Goal: Task Accomplishment & Management: Use online tool/utility

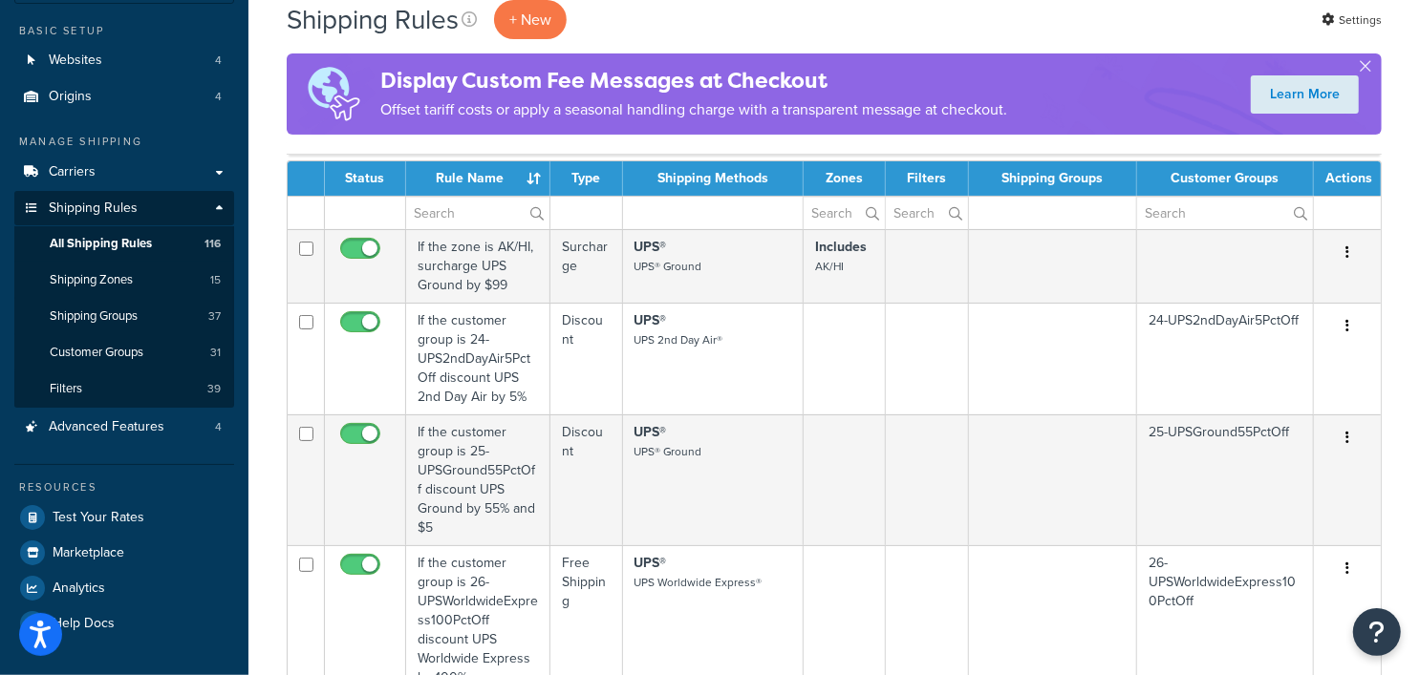
scroll to position [287, 0]
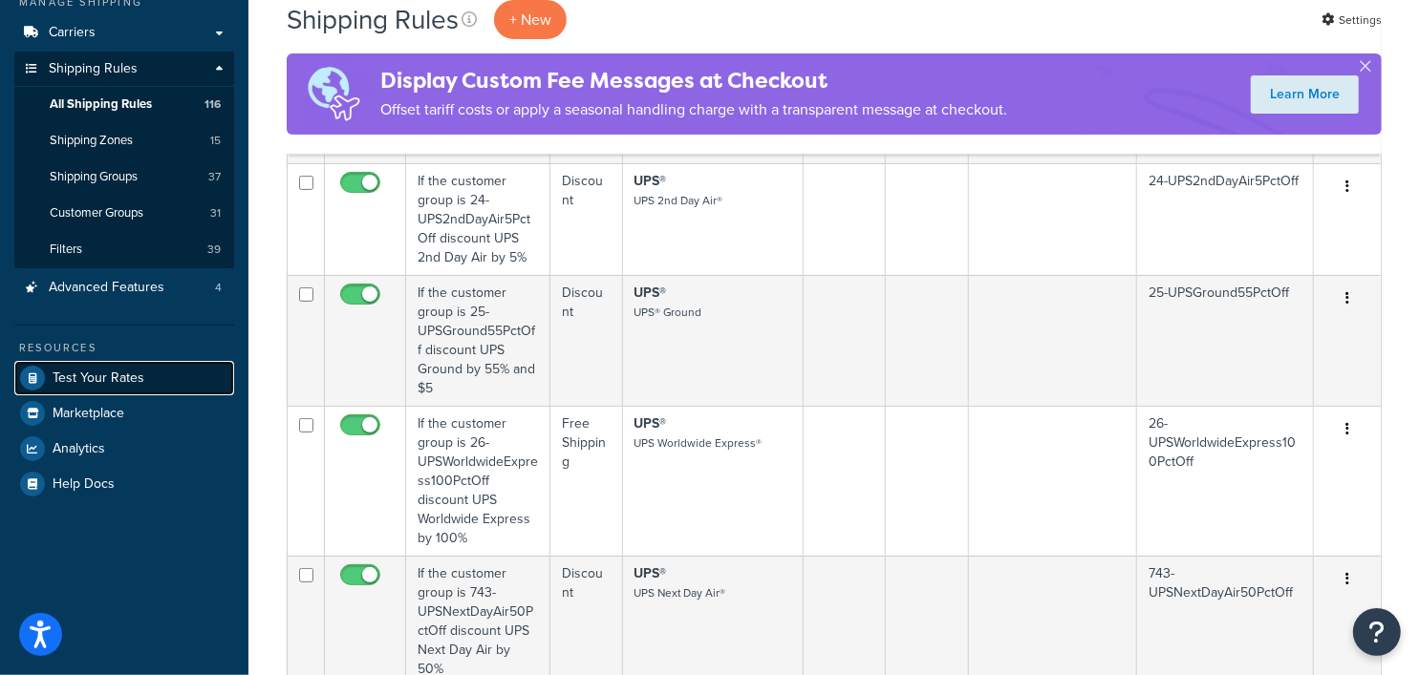
click at [107, 380] on span "Test Your Rates" at bounding box center [99, 379] width 92 height 16
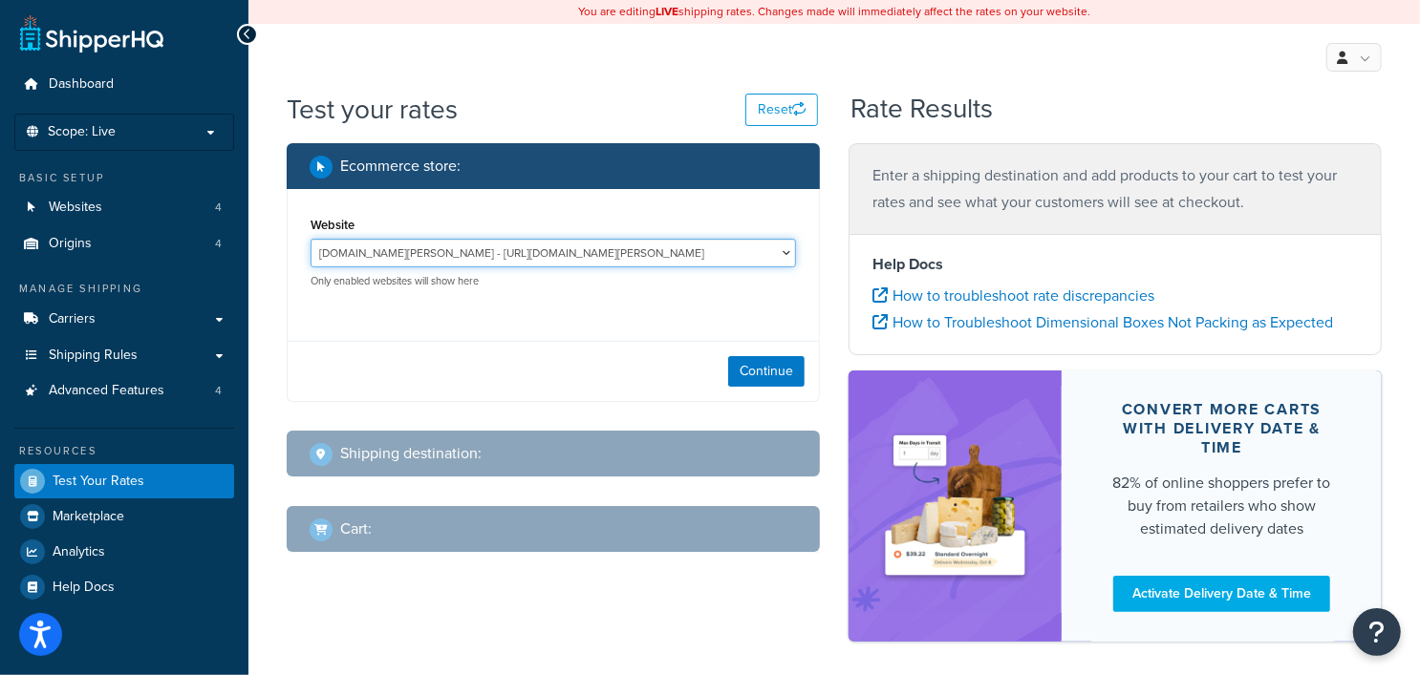
click at [610, 252] on select "[DOMAIN_NAME][PERSON_NAME] - [URL][DOMAIN_NAME][PERSON_NAME] [DOMAIN_NAME] - [D…" at bounding box center [552, 253] width 485 height 29
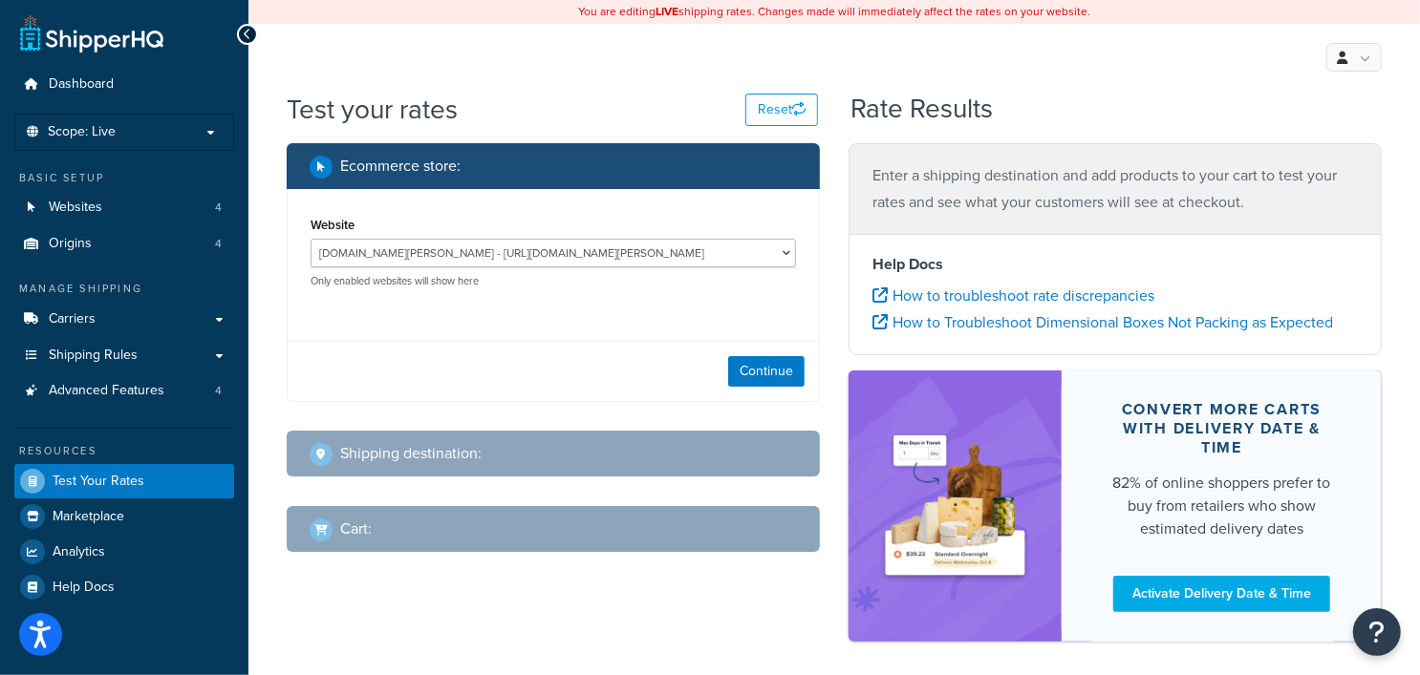
click at [584, 357] on div "Continue" at bounding box center [553, 371] width 531 height 60
click at [782, 372] on button "Continue" at bounding box center [766, 371] width 76 height 31
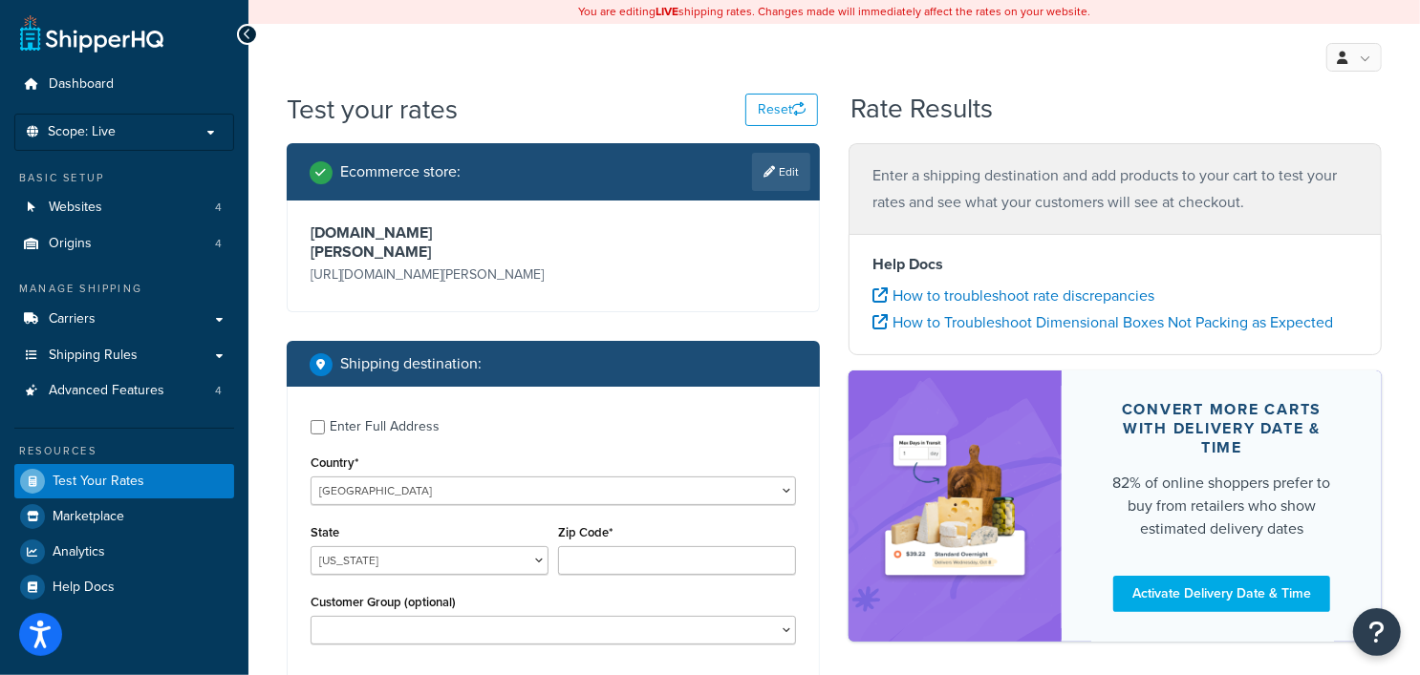
click at [349, 414] on div "Enter Full Address" at bounding box center [385, 427] width 110 height 27
click at [325, 420] on input "Enter Full Address" at bounding box center [317, 427] width 14 height 14
checkbox input "true"
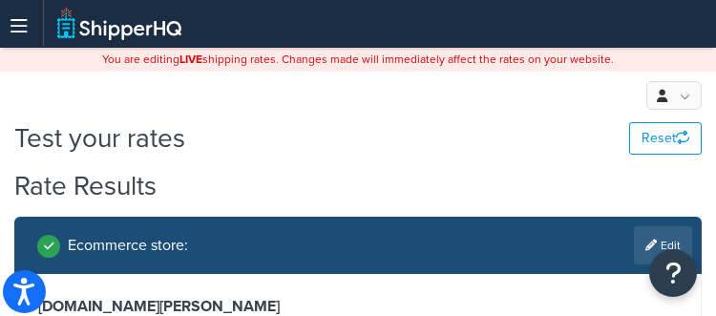
click at [341, 137] on div "Test your rates Reset" at bounding box center [358, 137] width 688 height 37
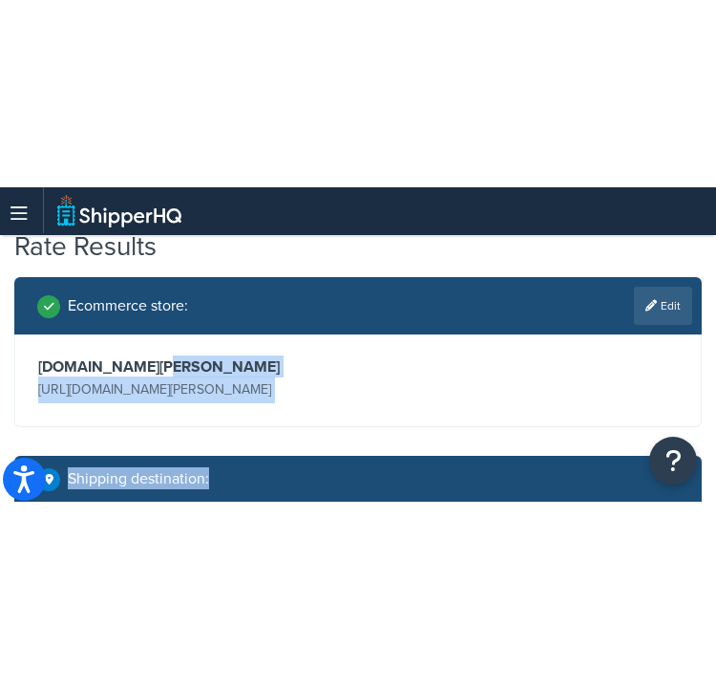
scroll to position [183, 0]
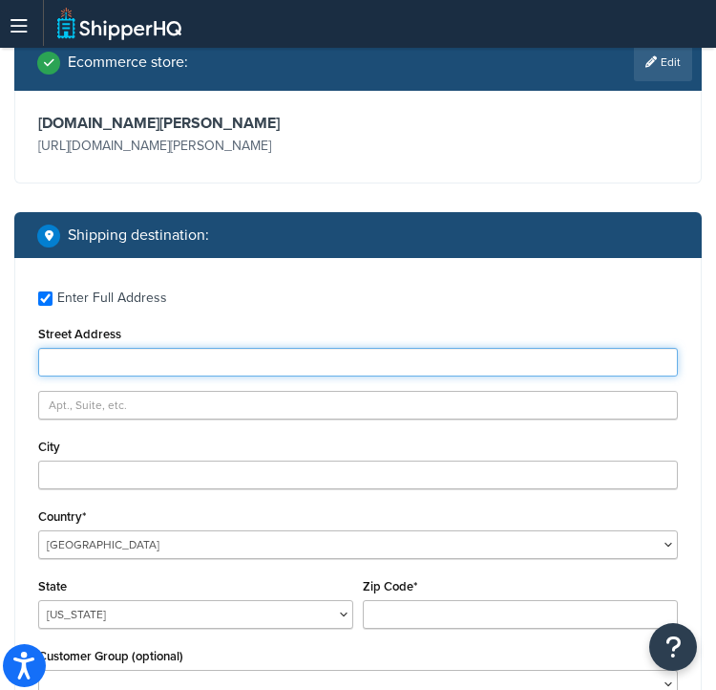
click at [84, 354] on input "Street Address" at bounding box center [358, 362] width 640 height 29
type input "[STREET_ADDRESS][PERSON_NAME]"
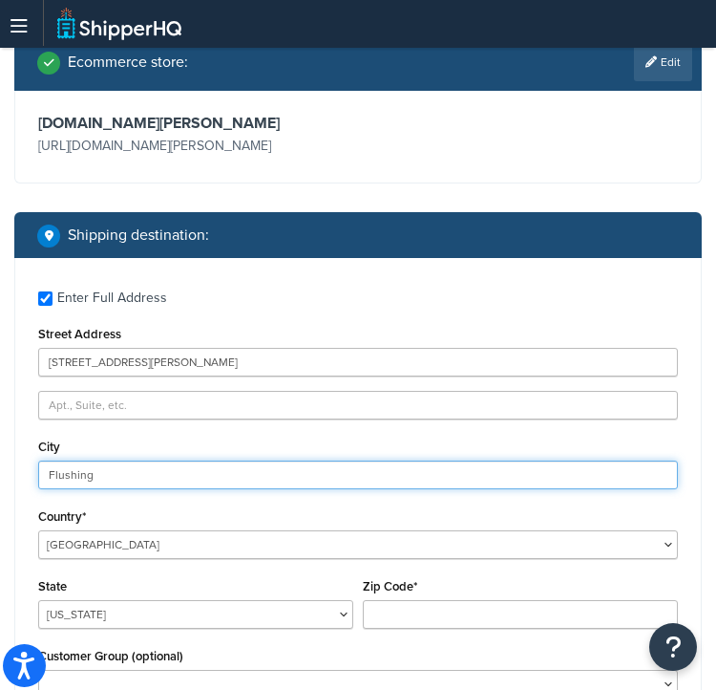
type input "Flushing"
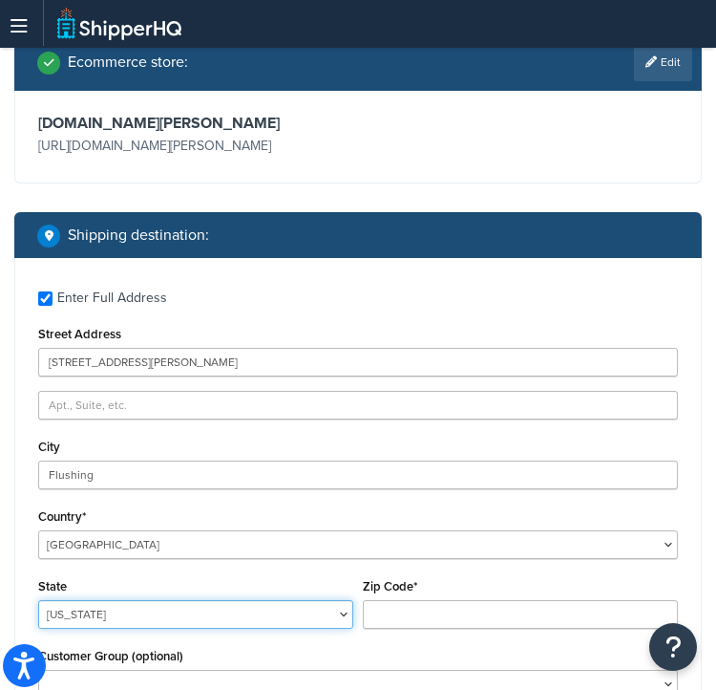
select select "MI"
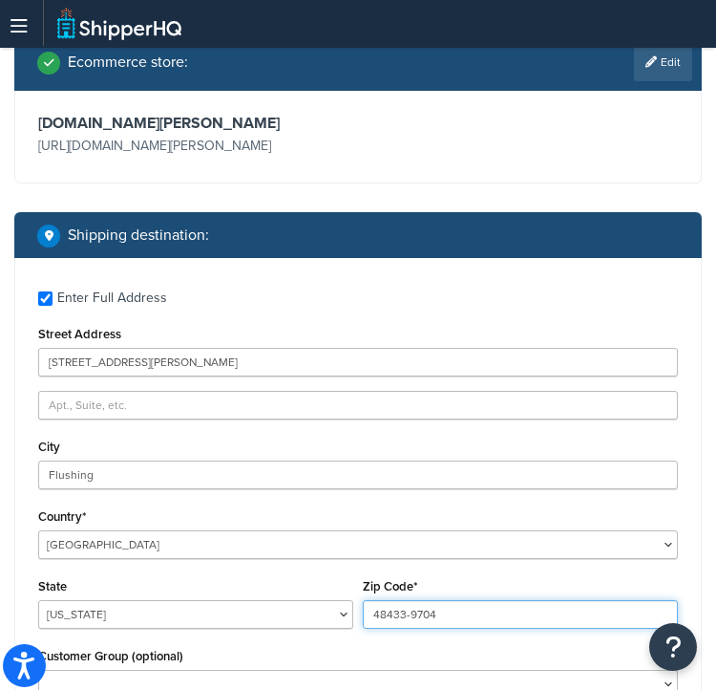
type input "48433-9704"
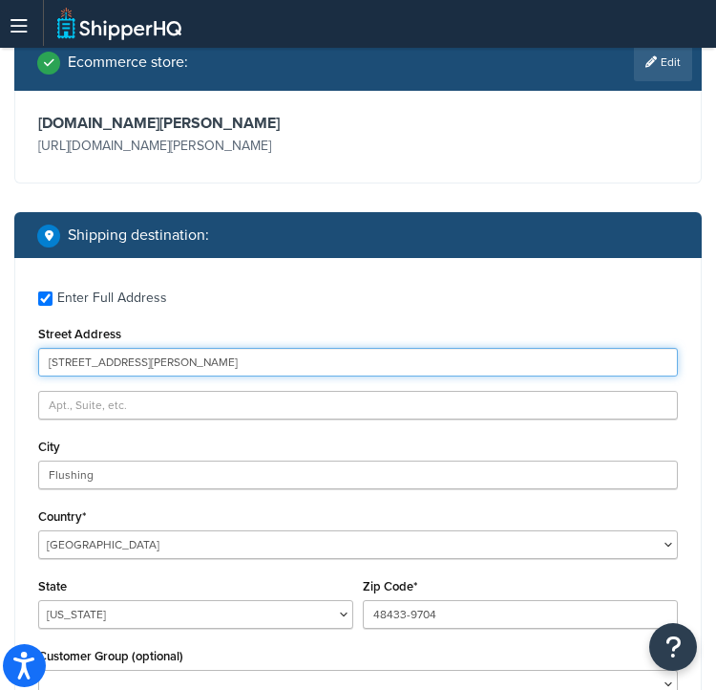
drag, startPoint x: 144, startPoint y: 362, endPoint x: -52, endPoint y: 362, distance: 195.8
click at [0, 362] on html "Accessibility Screen-Reader Guide, Feedback, and Issue Reporting | New window S…" at bounding box center [358, 694] width 716 height 1755
type input "[STREET_ADDRESS]"
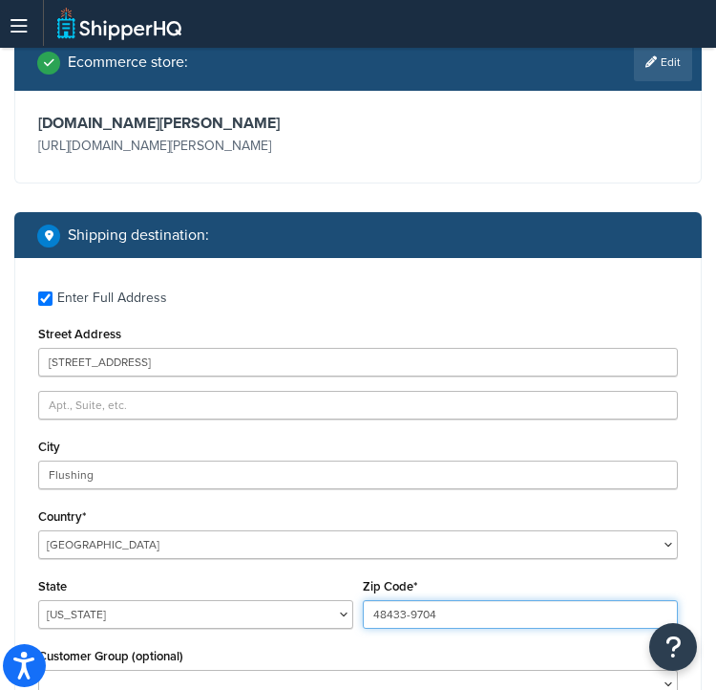
drag, startPoint x: 417, startPoint y: 619, endPoint x: 543, endPoint y: 608, distance: 125.6
click at [543, 608] on input "48433-9704" at bounding box center [520, 614] width 315 height 29
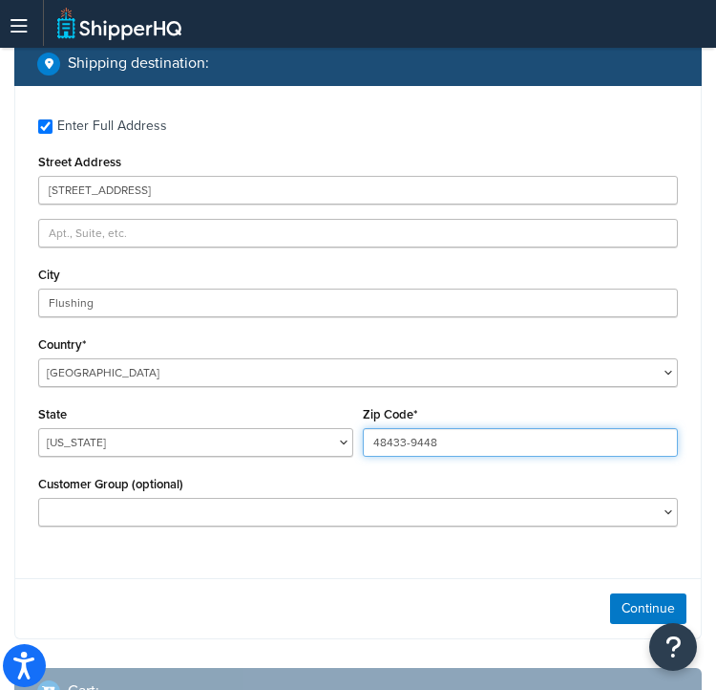
scroll to position [566, 0]
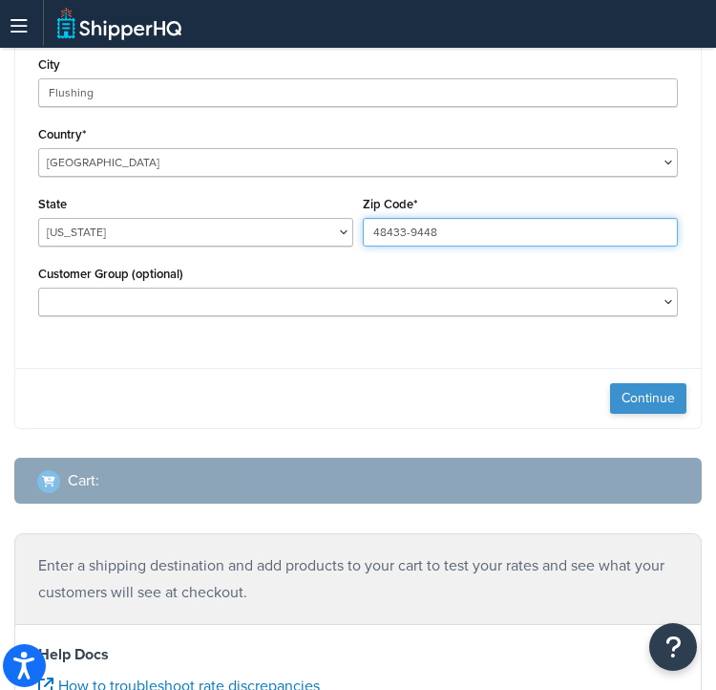
type input "48433-9448"
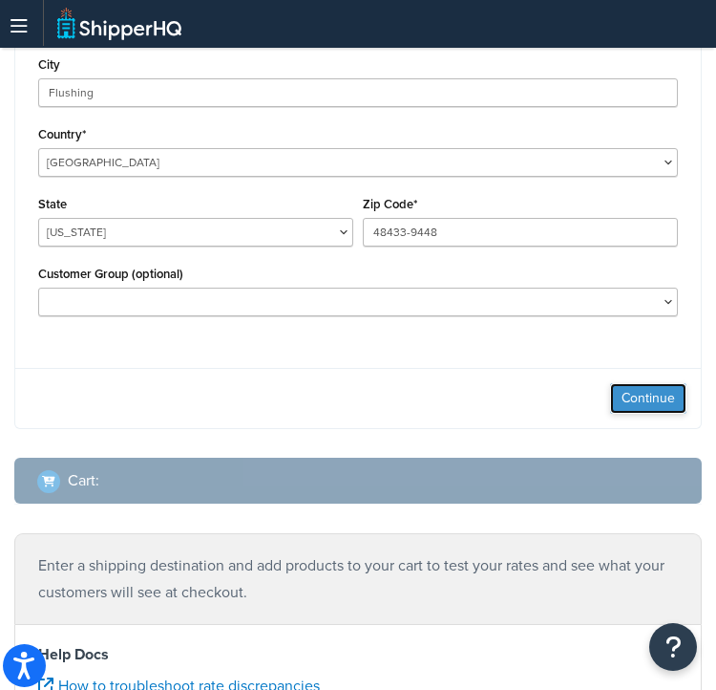
click at [652, 400] on button "Continue" at bounding box center [648, 398] width 76 height 31
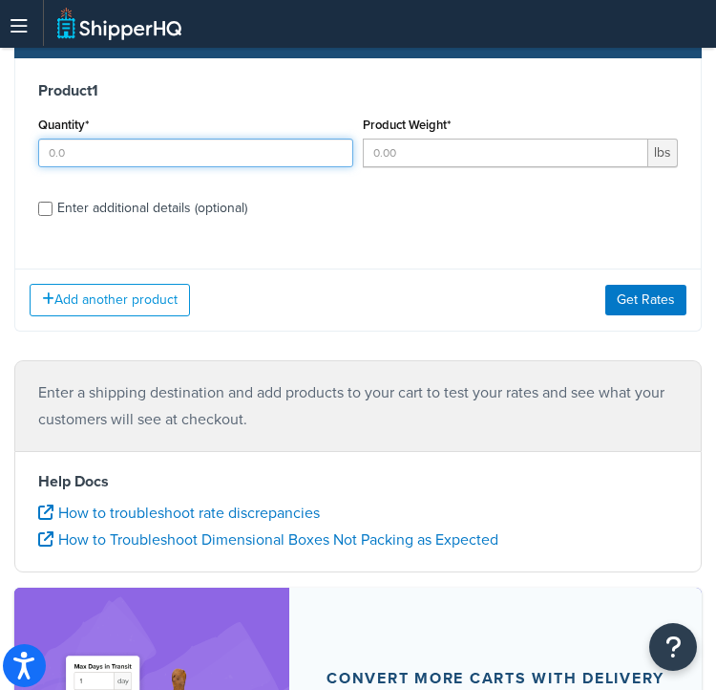
click at [136, 145] on input "Quantity*" at bounding box center [195, 153] width 315 height 29
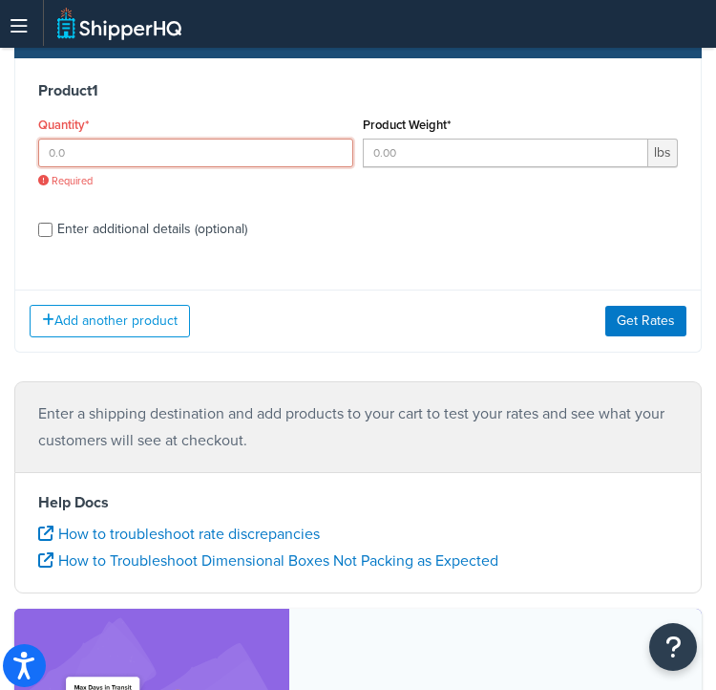
click at [123, 151] on input "Quantity*" at bounding box center [195, 153] width 315 height 29
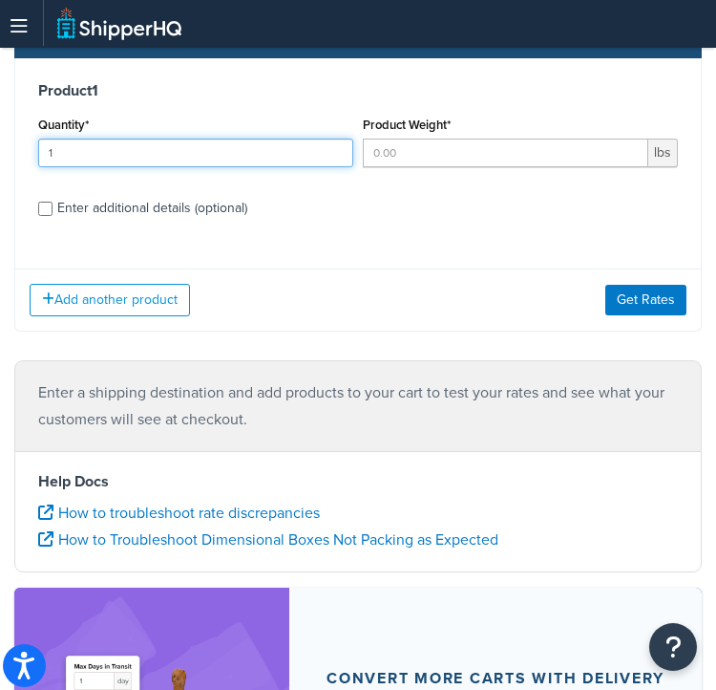
type input "1"
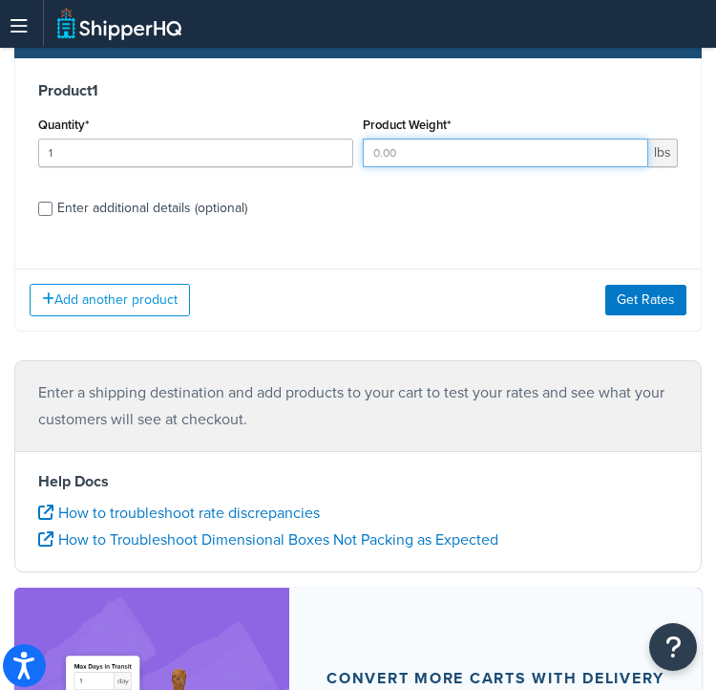
click at [430, 148] on input "Product Weight*" at bounding box center [506, 153] width 286 height 29
type input "400"
click at [135, 206] on div "Enter additional details (optional)" at bounding box center [152, 208] width 190 height 27
click at [53, 206] on input "Enter additional details (optional)" at bounding box center [45, 209] width 14 height 14
checkbox input "true"
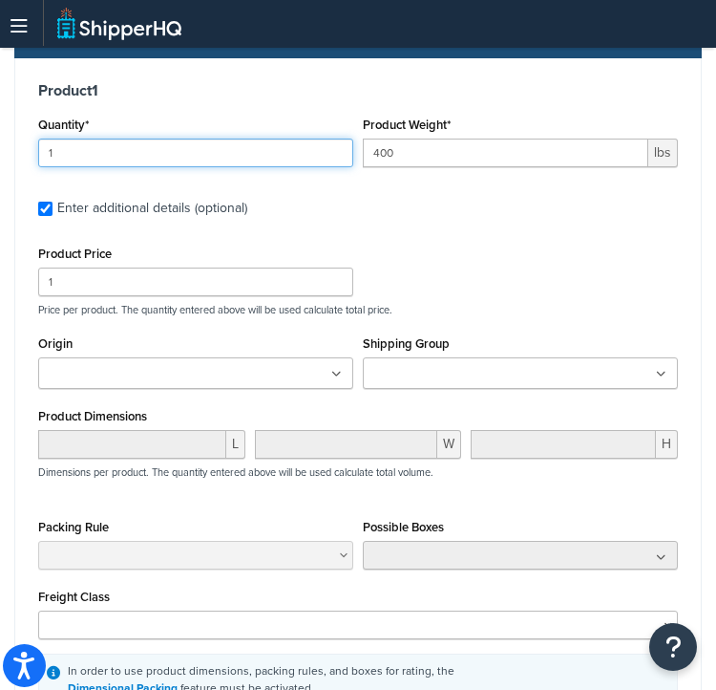
click at [78, 155] on input "1" at bounding box center [195, 153] width 315 height 29
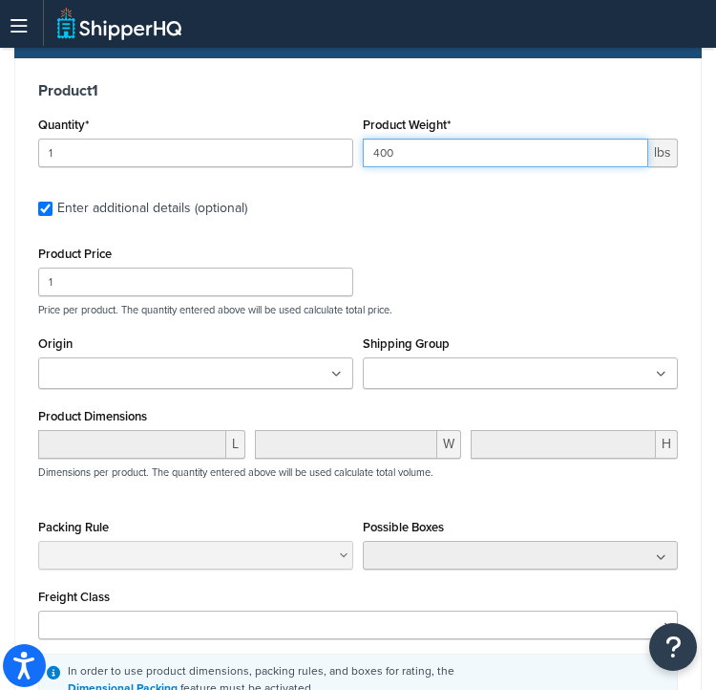
drag, startPoint x: 378, startPoint y: 149, endPoint x: 475, endPoint y: 146, distance: 96.5
click at [475, 146] on input "400" at bounding box center [506, 153] width 286 height 29
drag, startPoint x: 381, startPoint y: 153, endPoint x: 525, endPoint y: 157, distance: 144.3
click at [525, 157] on input "472" at bounding box center [506, 153] width 286 height 29
type input "475"
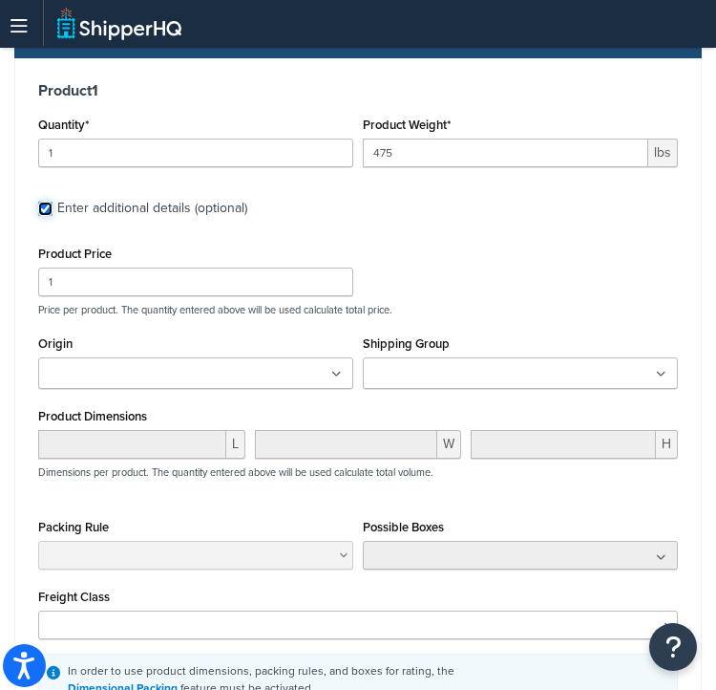
click at [47, 209] on input "Enter additional details (optional)" at bounding box center [45, 209] width 14 height 14
checkbox input "false"
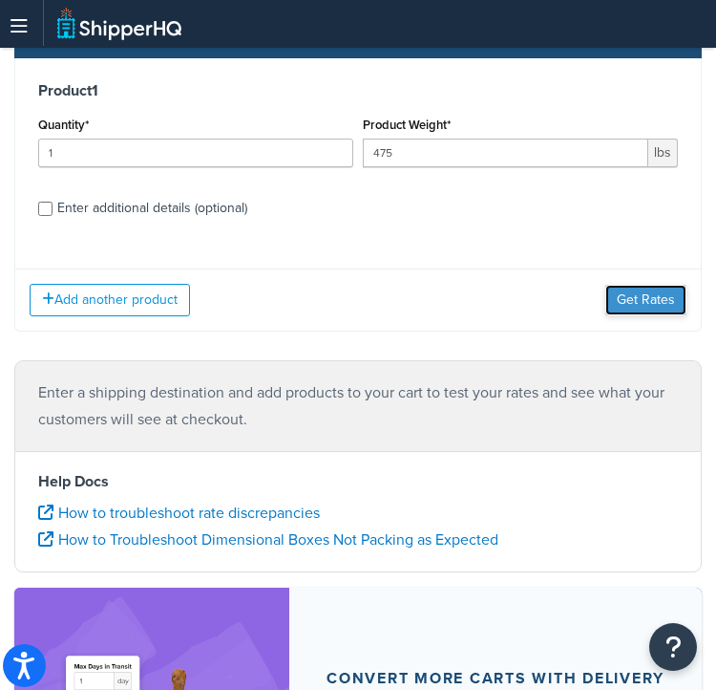
click at [652, 301] on button "Get Rates" at bounding box center [646, 300] width 81 height 31
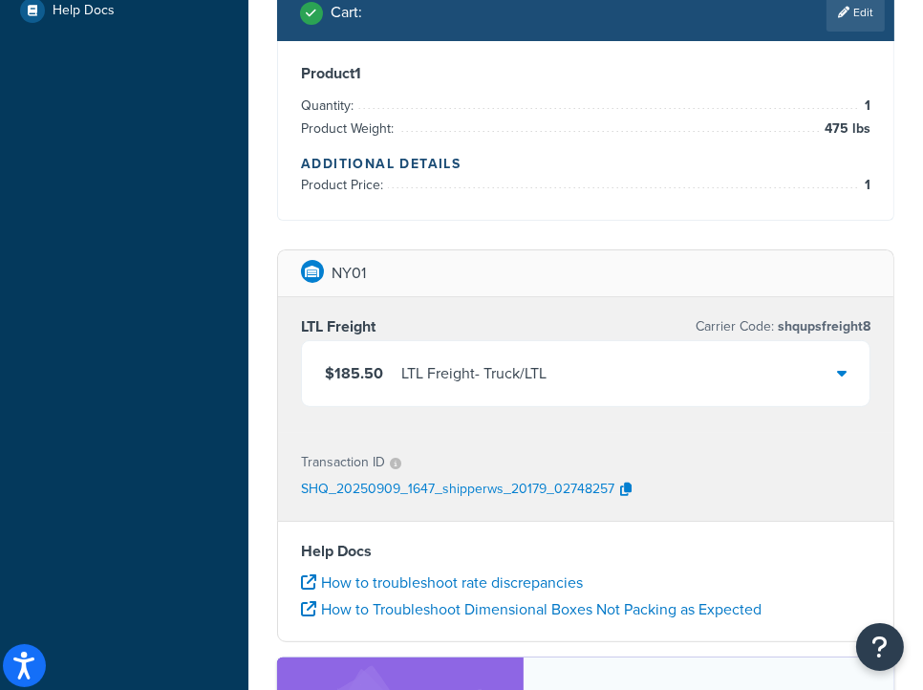
click at [845, 370] on icon at bounding box center [842, 372] width 10 height 15
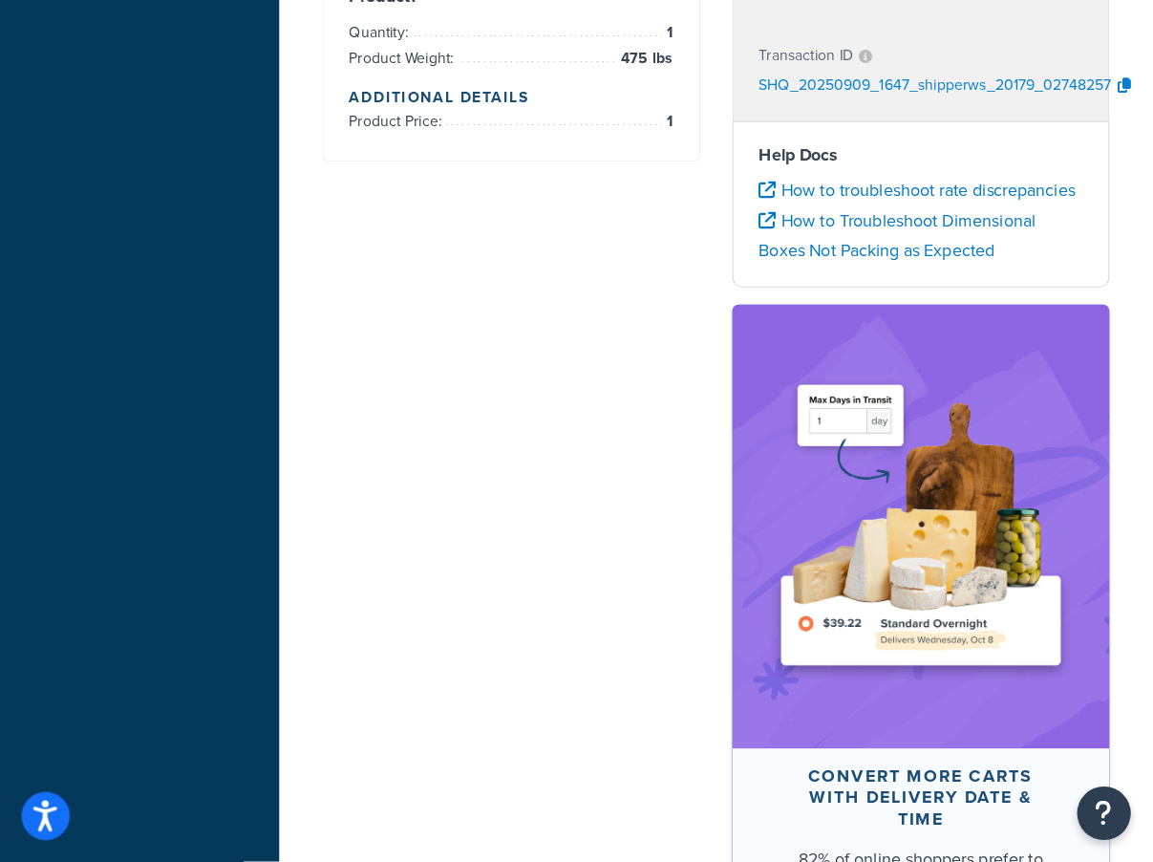
scroll to position [673, 0]
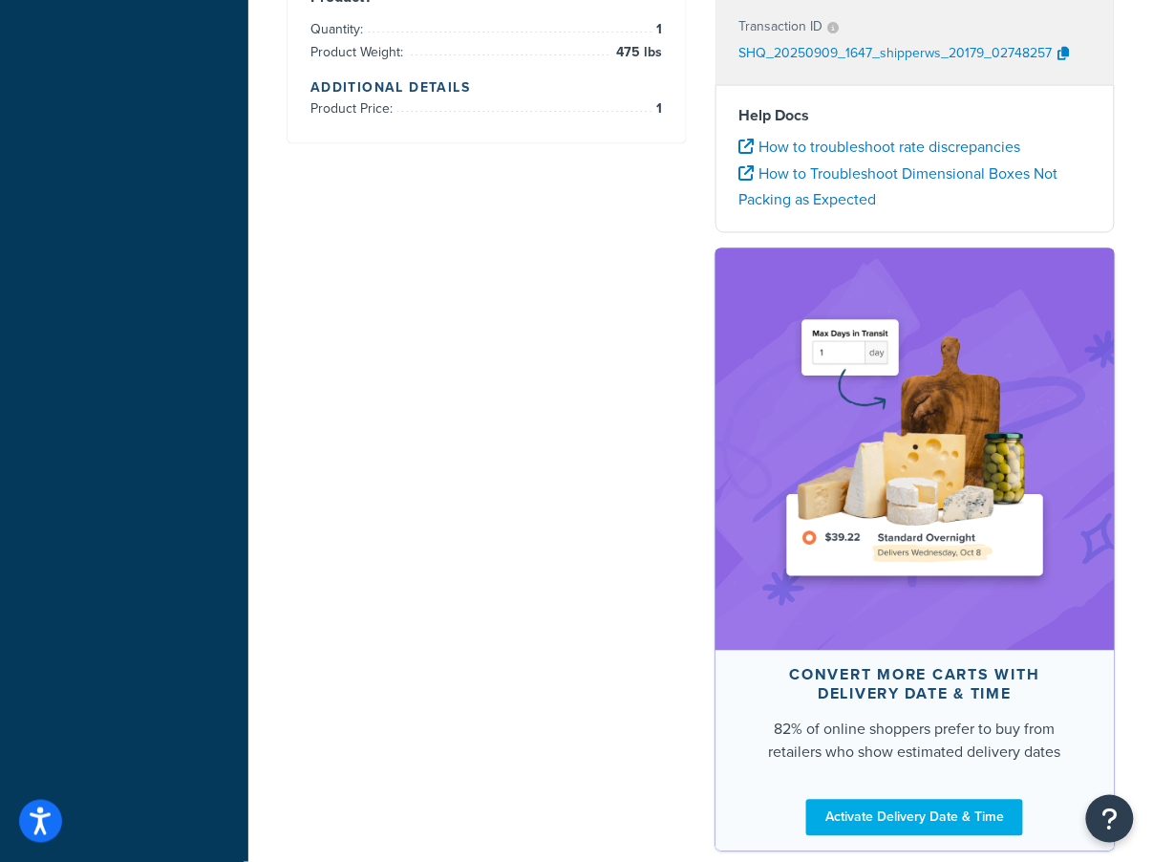
drag, startPoint x: 864, startPoint y: 16, endPoint x: 446, endPoint y: 493, distance: 633.6
click at [417, 378] on div "Ecommerce store : Edit [DOMAIN_NAME][PERSON_NAME] [URL][DOMAIN_NAME][PERSON_NAM…" at bounding box center [700, 170] width 857 height 1400
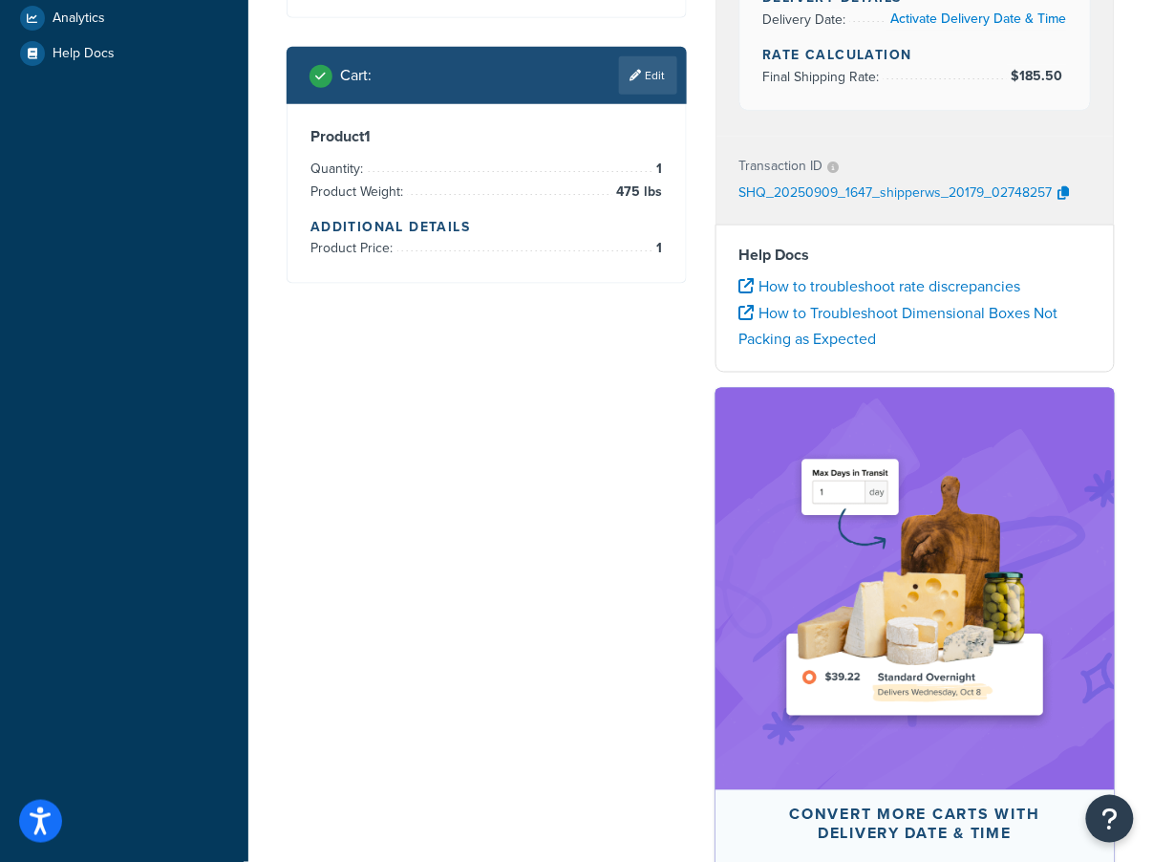
scroll to position [76, 0]
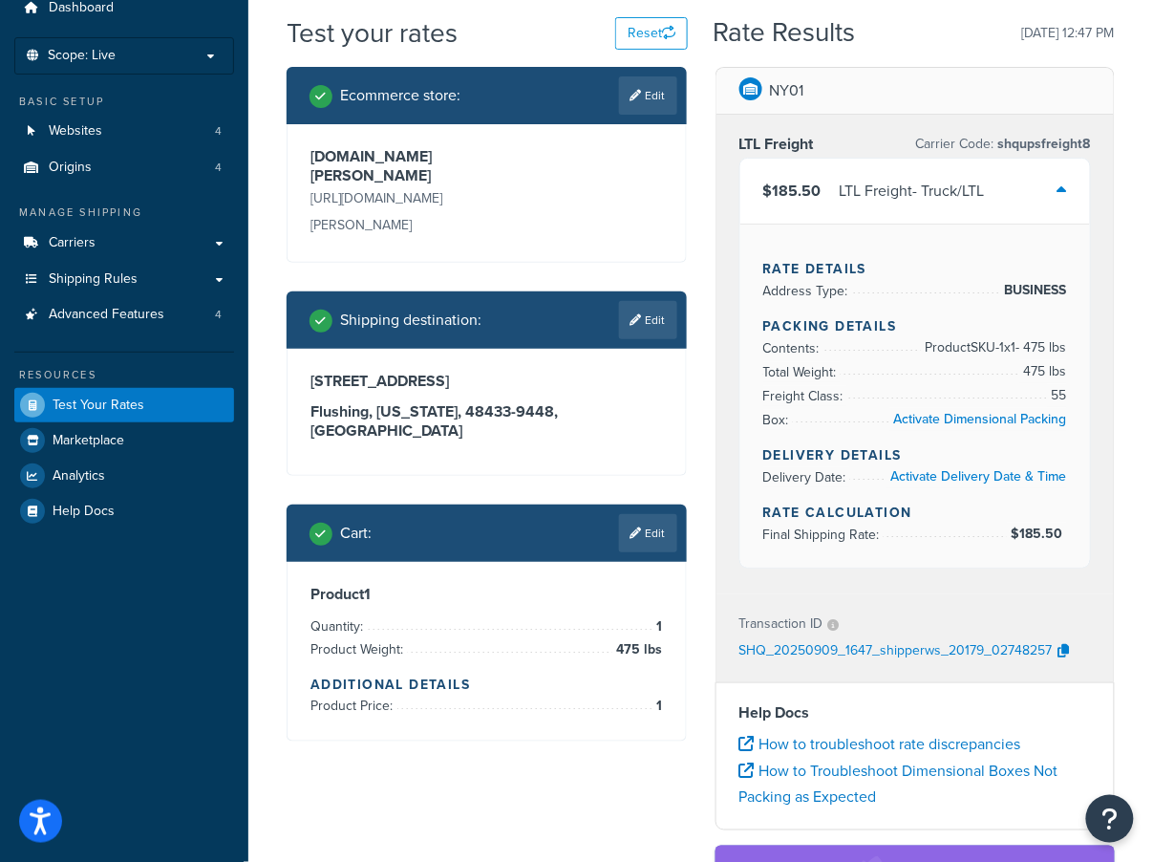
click at [578, 674] on div "Ecommerce store : Edit [DOMAIN_NAME][PERSON_NAME] [URL][DOMAIN_NAME][PERSON_NAM…" at bounding box center [700, 767] width 857 height 1400
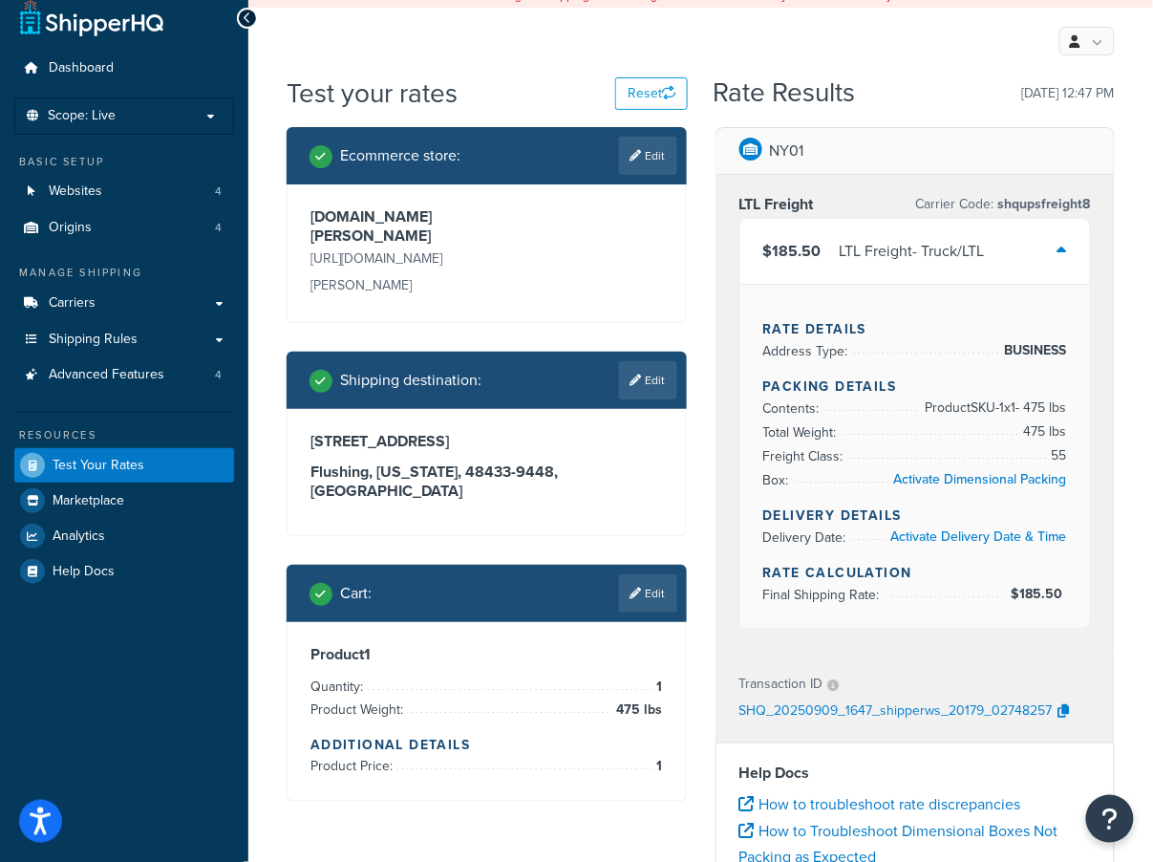
scroll to position [0, 0]
